Goal: Task Accomplishment & Management: Manage account settings

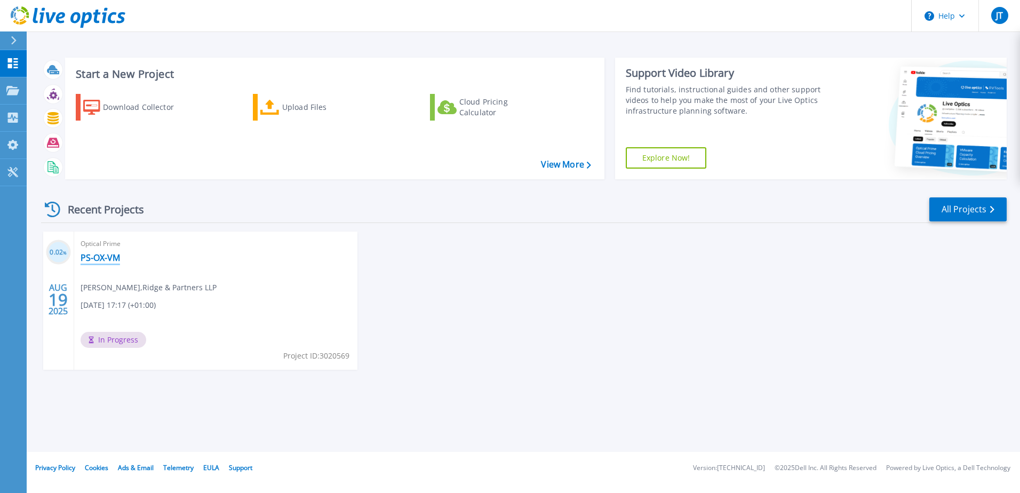
click at [92, 255] on link "PS-OX-VM" at bounding box center [100, 257] width 39 height 11
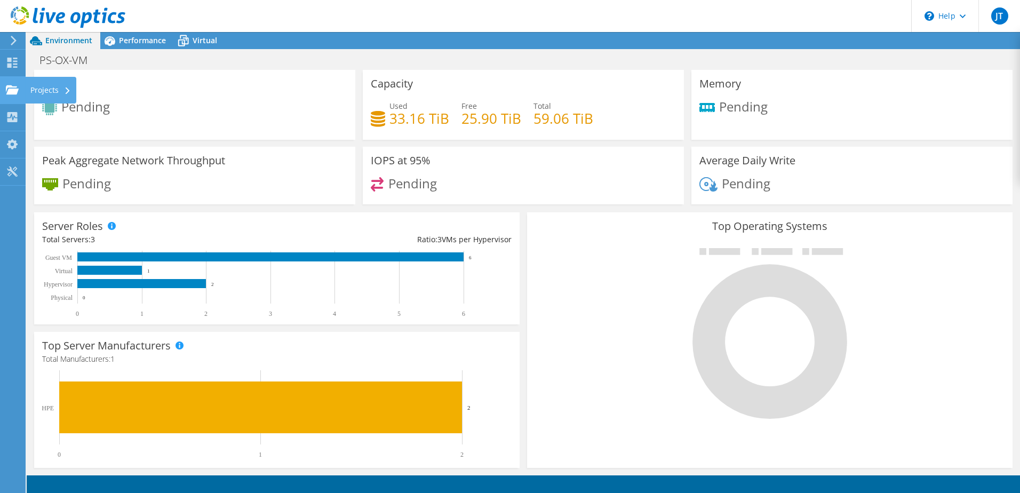
click at [11, 91] on use at bounding box center [12, 89] width 13 height 9
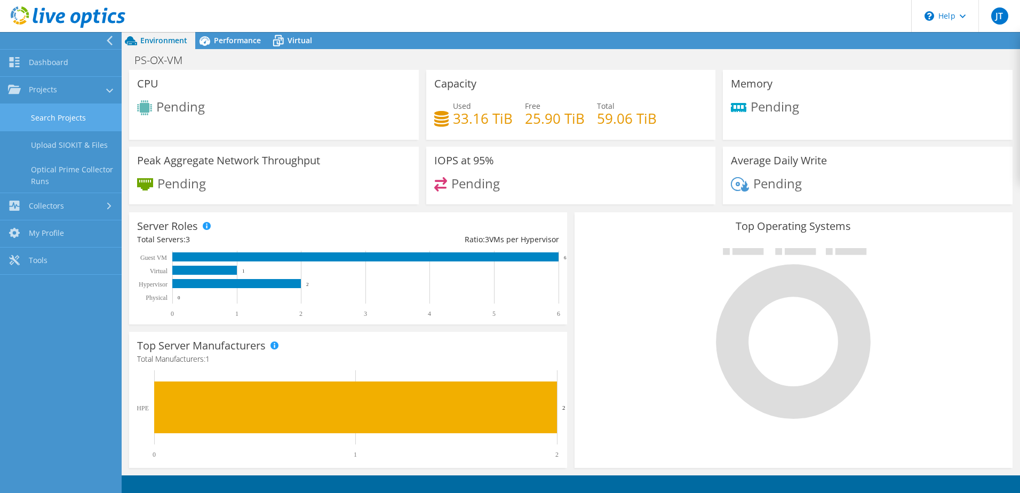
click at [62, 122] on link "Search Projects" at bounding box center [61, 117] width 122 height 27
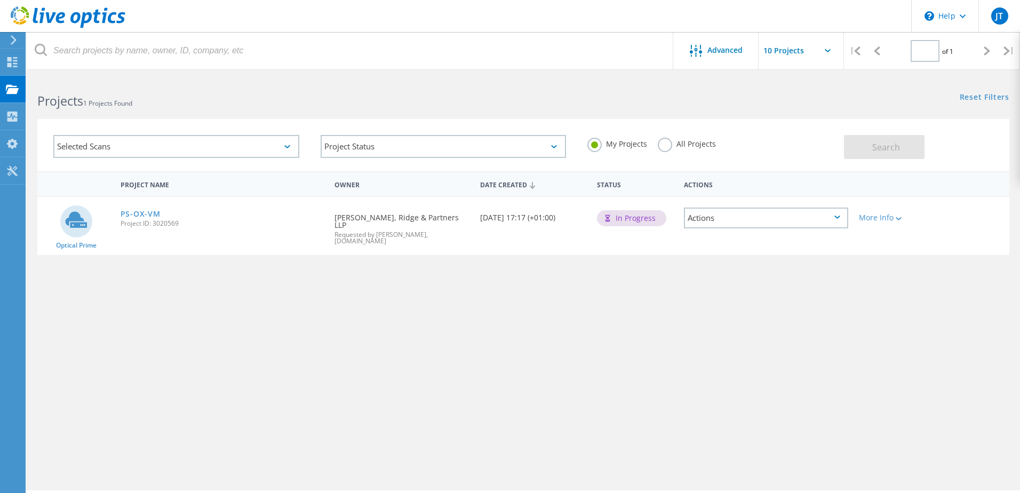
type input "1"
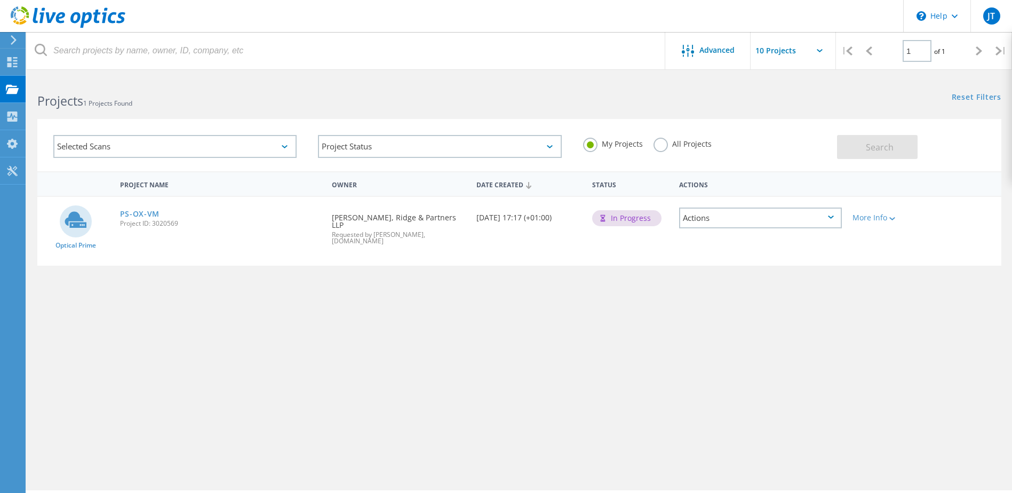
click at [809, 225] on div "Actions" at bounding box center [760, 218] width 163 height 21
click at [716, 248] on div "Delete" at bounding box center [760, 243] width 161 height 17
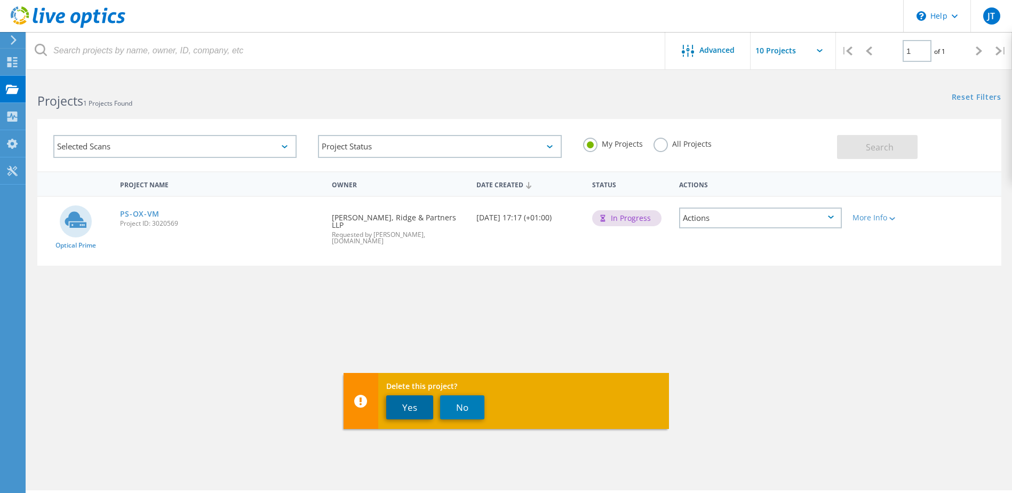
click at [406, 409] on button "Yes" at bounding box center [409, 407] width 47 height 24
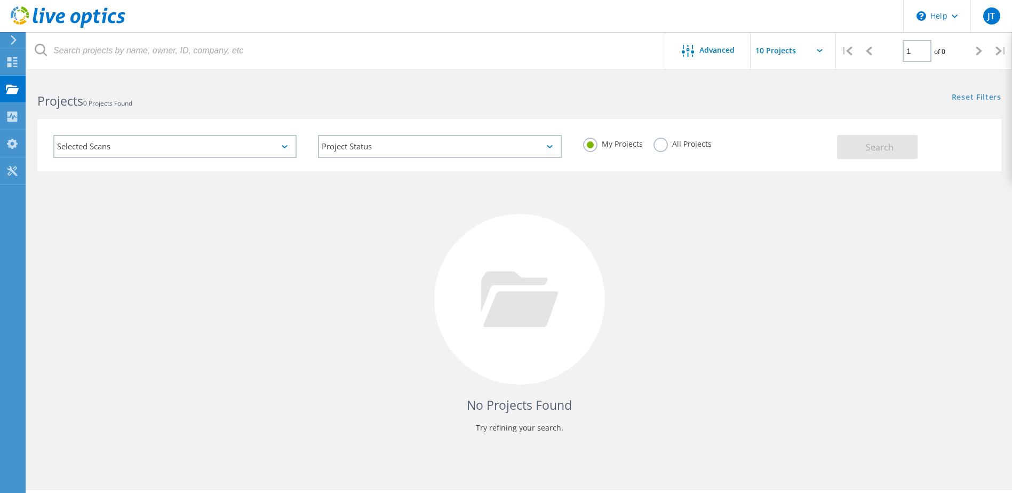
click at [779, 361] on div "No Projects Found Try refining your search." at bounding box center [519, 309] width 964 height 276
